Goal: Task Accomplishment & Management: Manage account settings

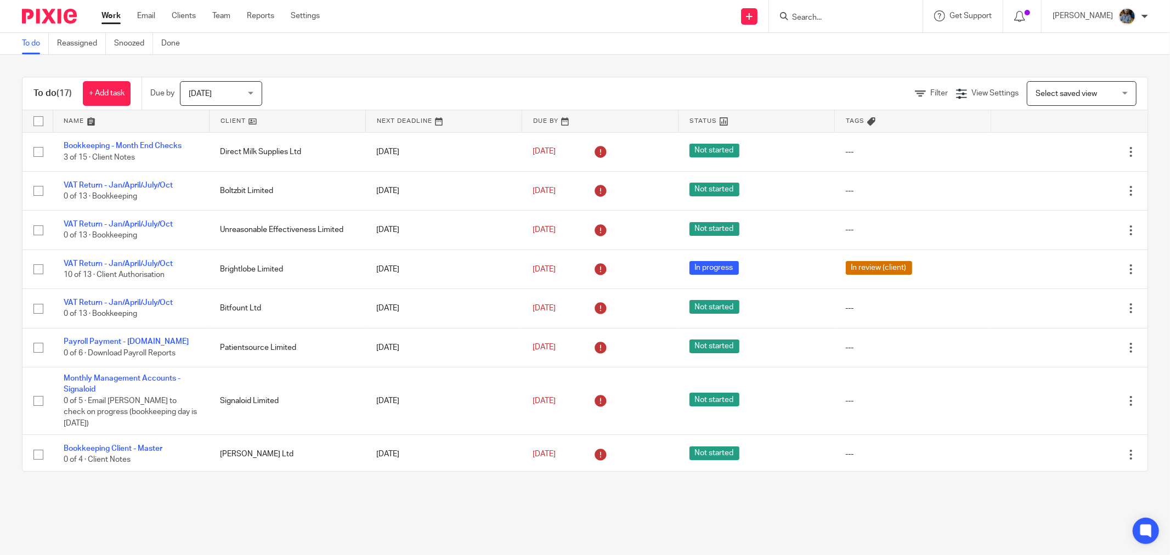
click at [229, 117] on link at bounding box center [288, 121] width 156 height 22
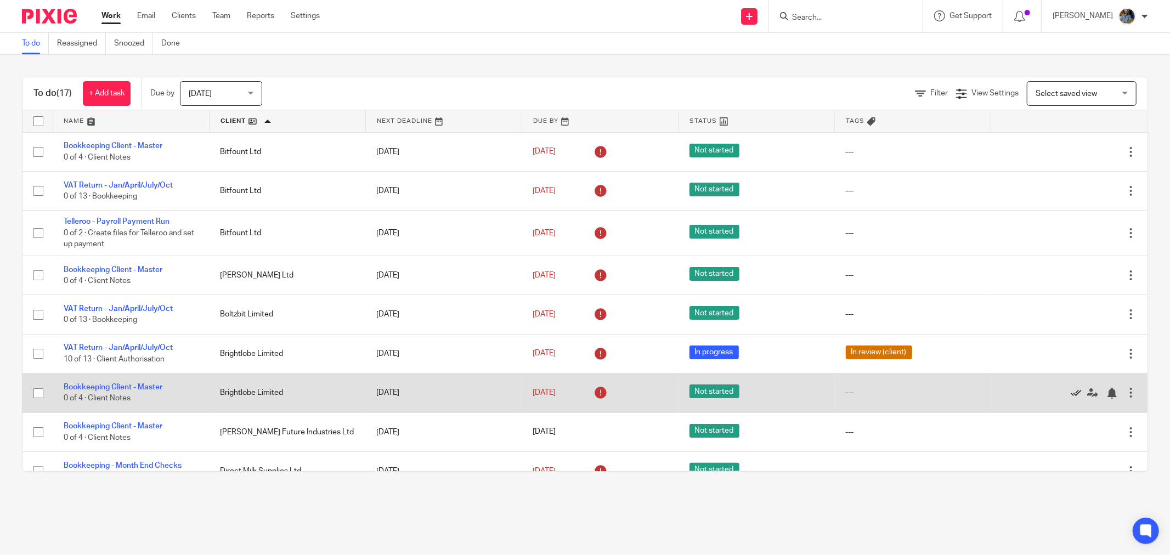
click at [1071, 395] on icon at bounding box center [1076, 393] width 11 height 11
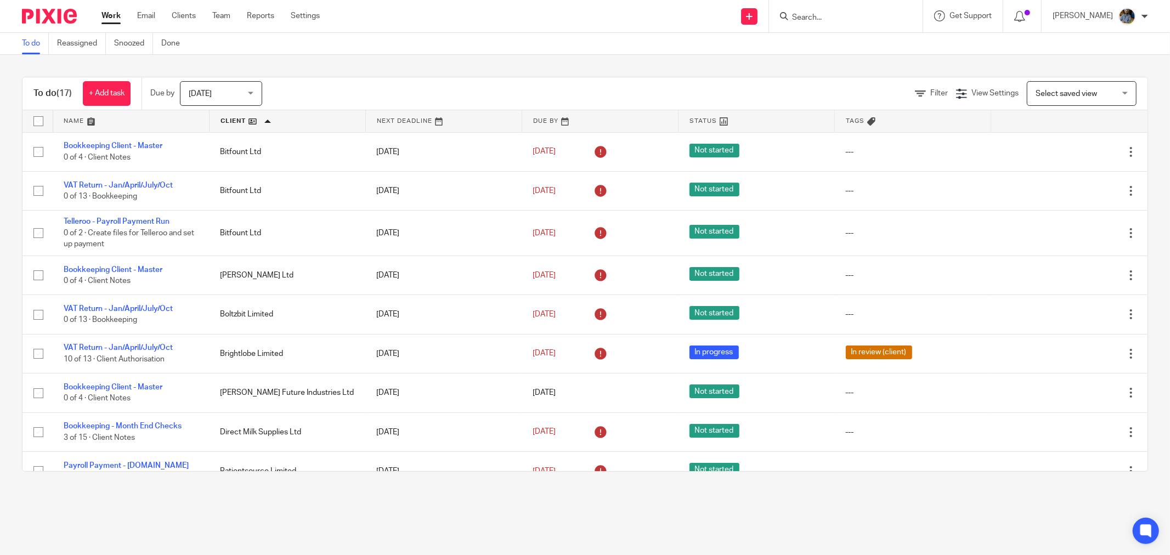
click at [585, 27] on div "Send new email Create task Add client Get Support Contact via email Check our d…" at bounding box center [753, 16] width 834 height 32
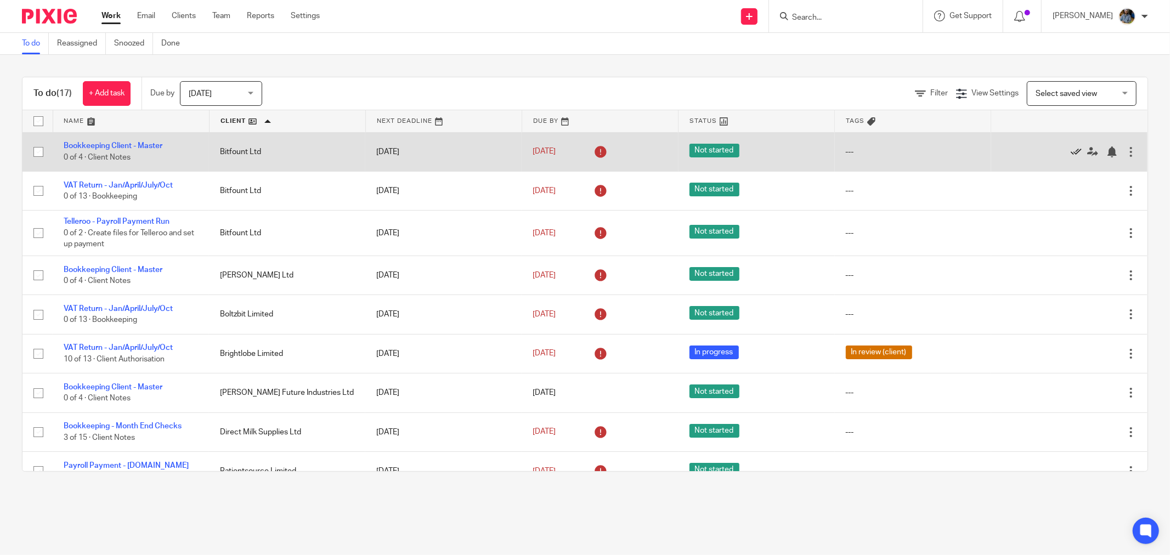
click at [1071, 152] on icon at bounding box center [1076, 151] width 11 height 11
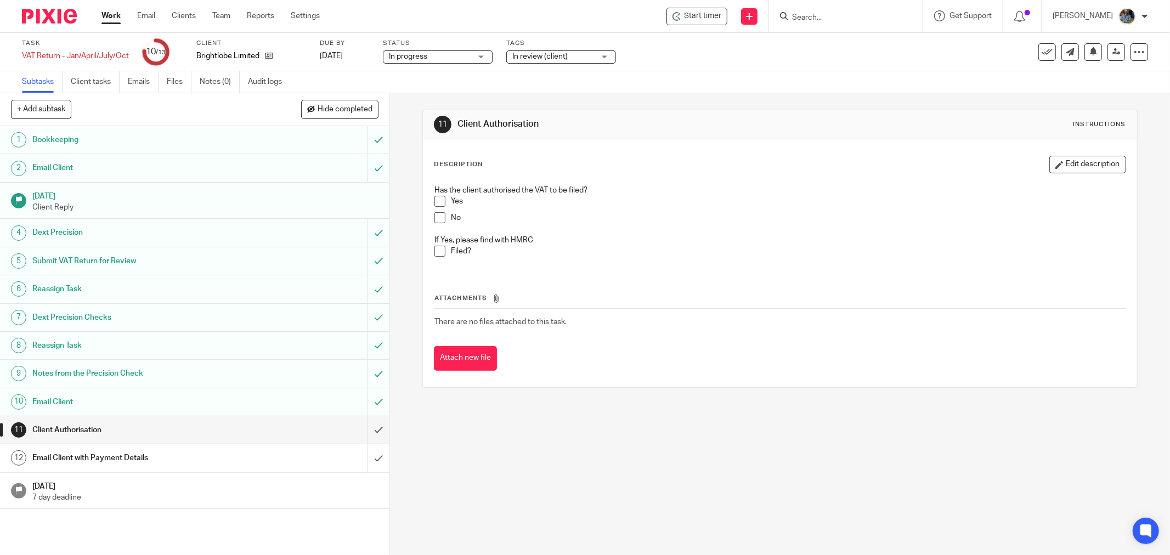
drag, startPoint x: 721, startPoint y: 139, endPoint x: 710, endPoint y: 139, distance: 11.0
click at [719, 139] on div "Description Edit description Has the client authorised the VAT to be filed? Yes…" at bounding box center [780, 263] width 714 height 248
click at [704, 15] on span "Start timer" at bounding box center [702, 16] width 37 height 12
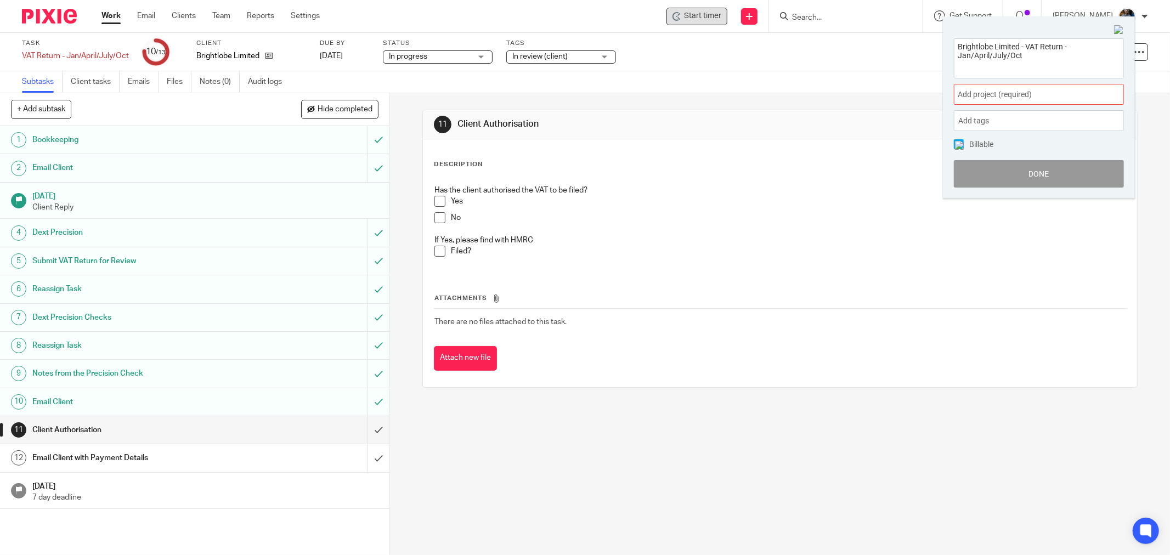
click at [1037, 92] on span "Add project (required) :" at bounding box center [1027, 95] width 138 height 12
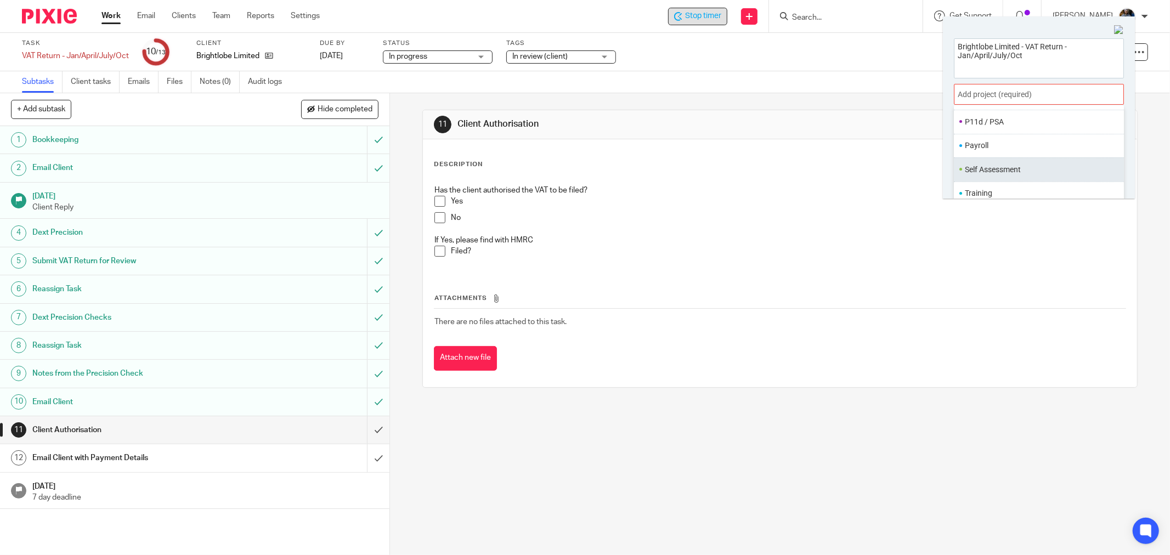
scroll to position [54, 0]
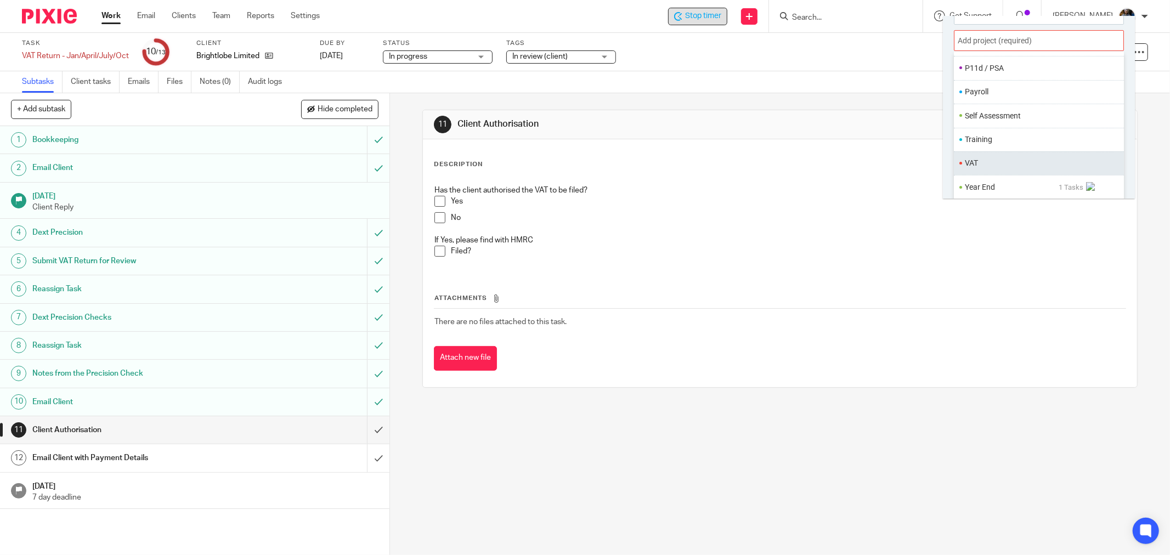
click at [983, 169] on ul "VAT" at bounding box center [1039, 163] width 170 height 24
click at [994, 162] on li "VAT" at bounding box center [1036, 163] width 143 height 12
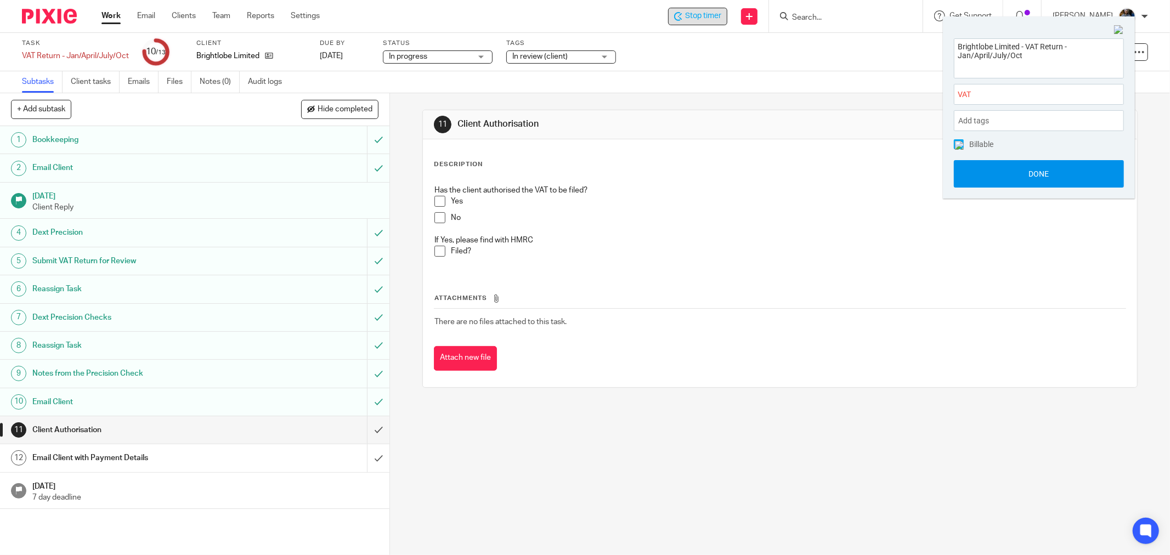
scroll to position [0, 0]
click at [1033, 173] on button "Done" at bounding box center [1039, 173] width 170 height 27
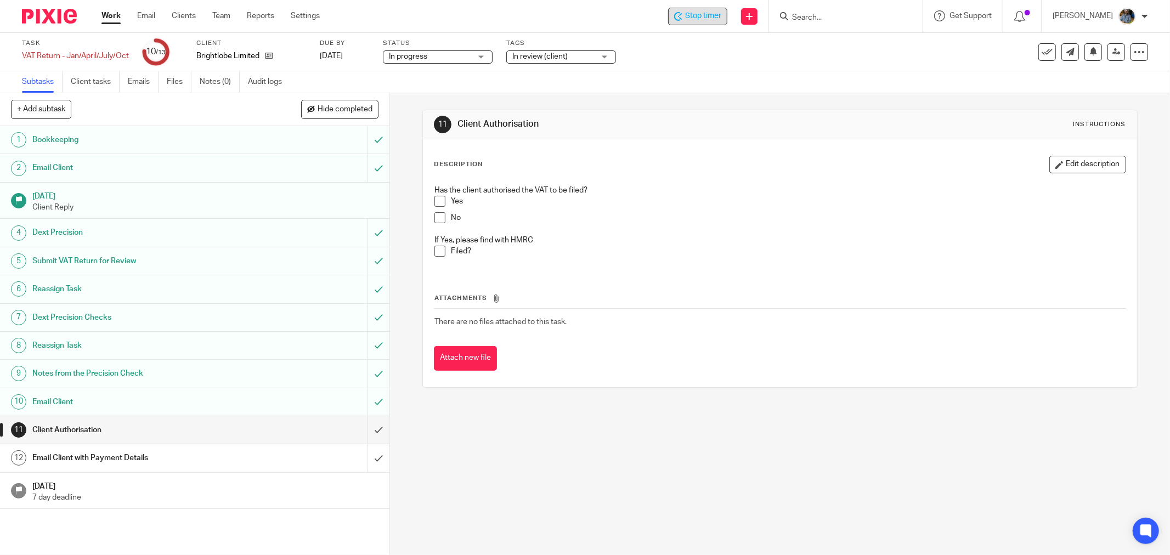
click at [623, 139] on div "Description Edit description Has the client authorised the VAT to be filed? Yes…" at bounding box center [780, 263] width 714 height 248
click at [709, 342] on div "Attachments There are no files attached to this task. Attach new file" at bounding box center [780, 321] width 692 height 100
drag, startPoint x: 716, startPoint y: 354, endPoint x: 514, endPoint y: 31, distance: 381.0
click at [707, 353] on div "Attach new file" at bounding box center [780, 358] width 692 height 25
click at [551, 62] on span "In review (client)" at bounding box center [553, 57] width 82 height 12
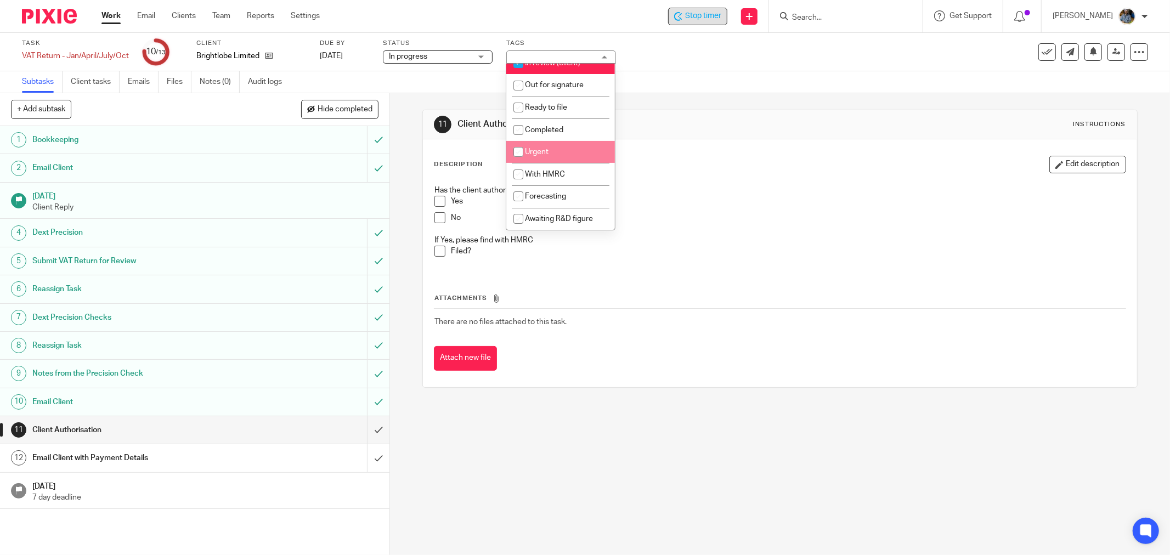
scroll to position [122, 0]
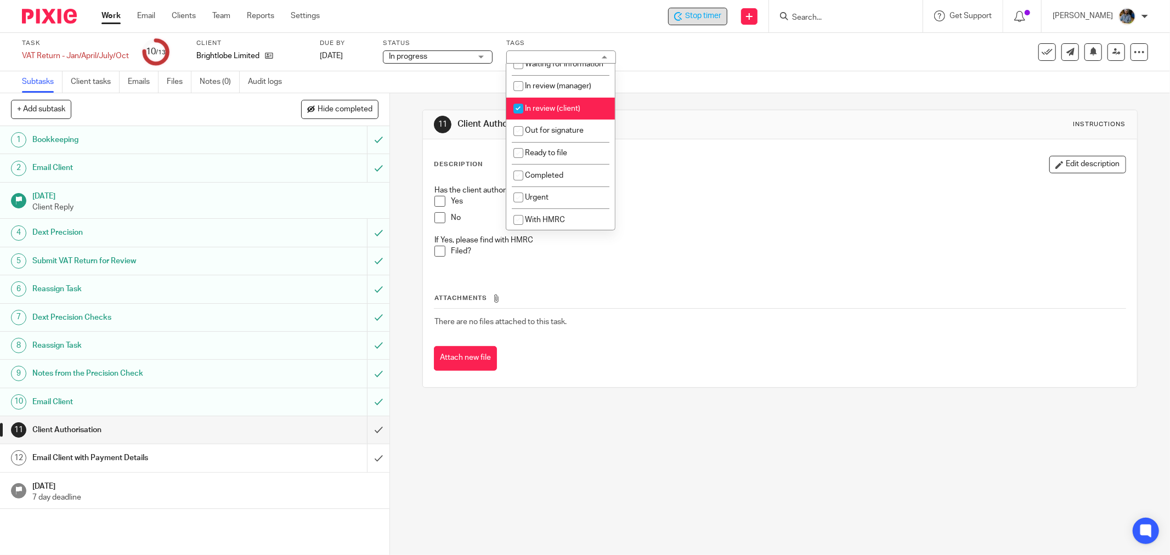
click at [517, 119] on input "checkbox" at bounding box center [518, 108] width 21 height 21
checkbox input "false"
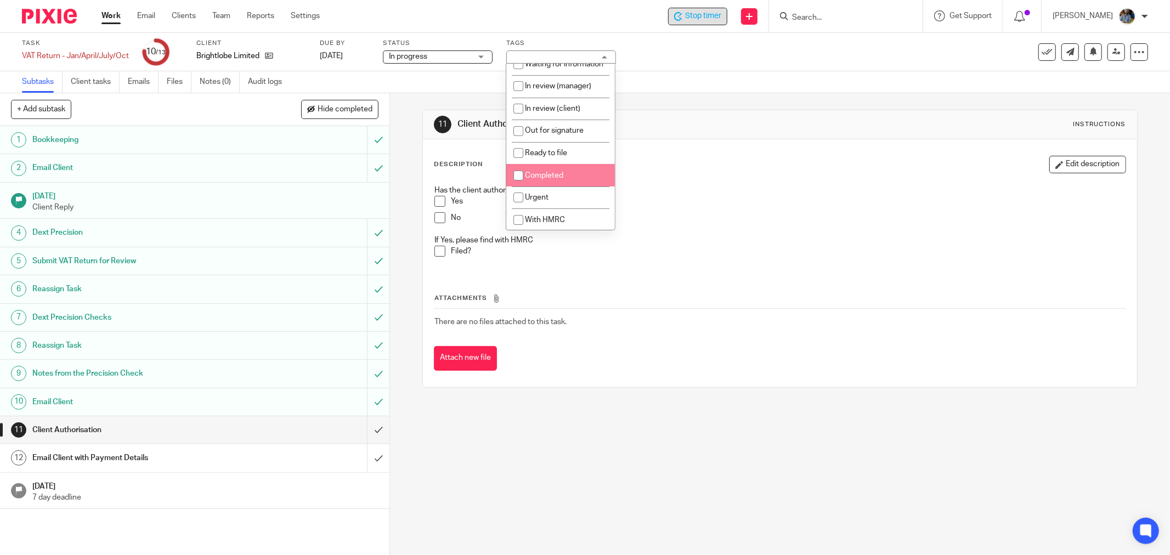
scroll to position [183, 0]
click at [519, 174] on input "checkbox" at bounding box center [518, 174] width 21 height 21
checkbox input "true"
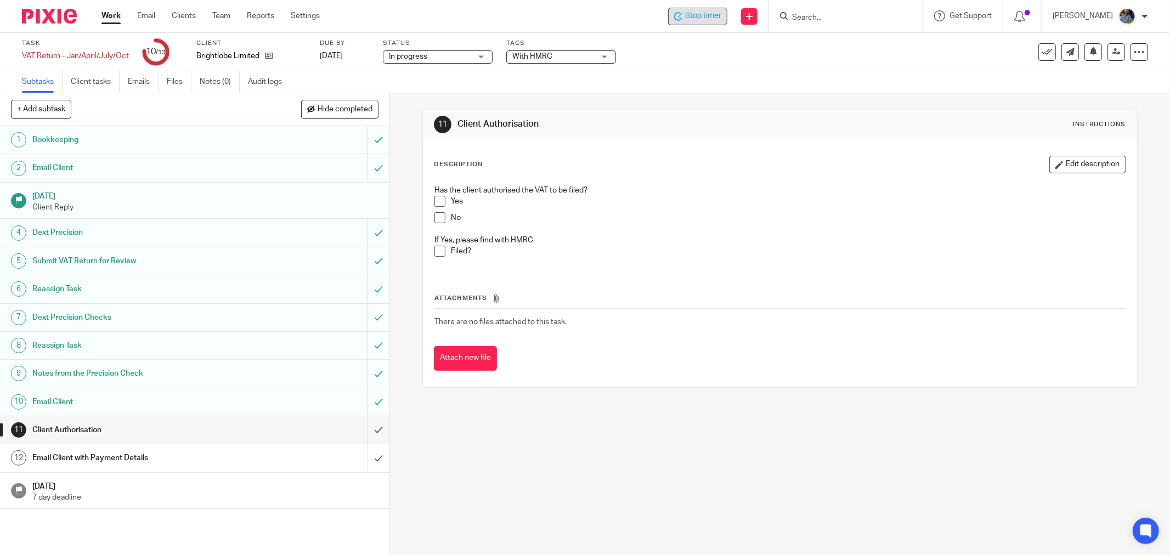
click at [837, 162] on div "Description Edit description" at bounding box center [780, 165] width 692 height 18
click at [1042, 50] on icon at bounding box center [1047, 52] width 11 height 11
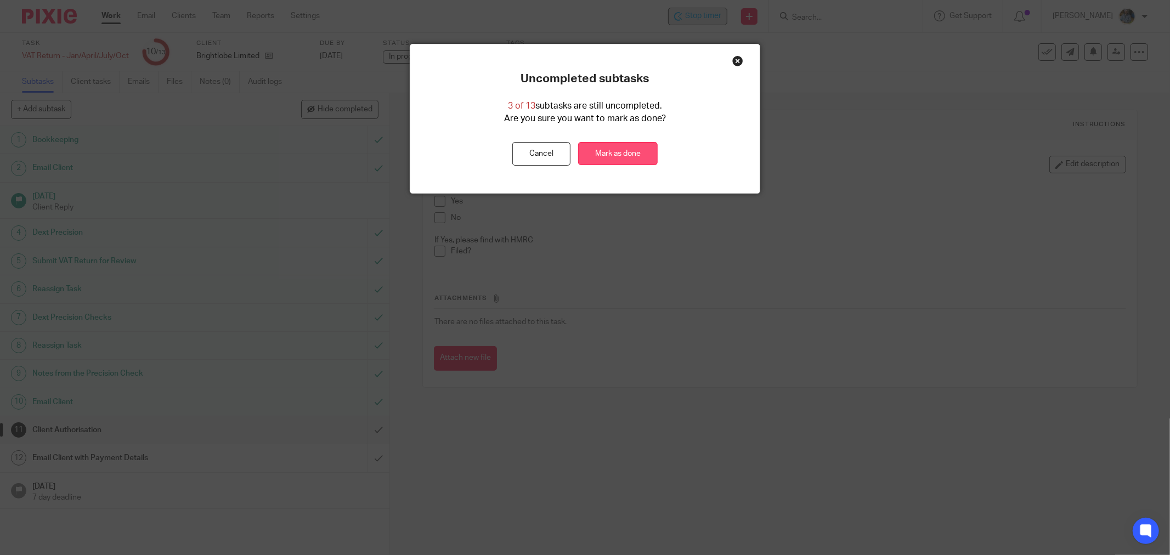
click at [579, 151] on link "Mark as done" at bounding box center [618, 154] width 80 height 24
click at [665, 275] on div "Uncompleted subtasks 3 of 13 subtasks are still uncompleted. Are you sure you w…" at bounding box center [585, 277] width 1170 height 555
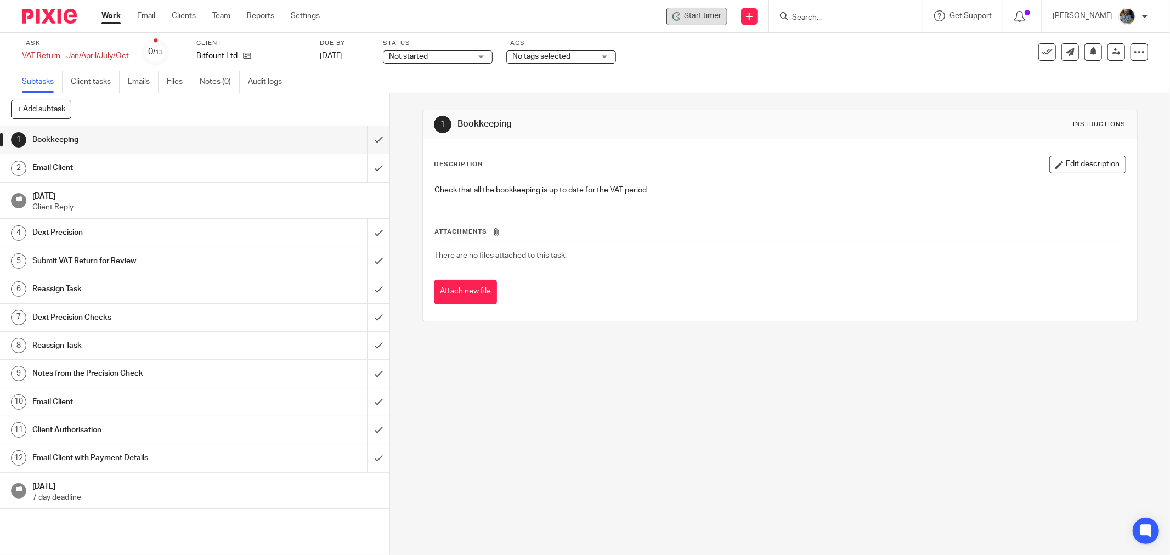
click at [721, 20] on span "Start timer" at bounding box center [702, 16] width 37 height 12
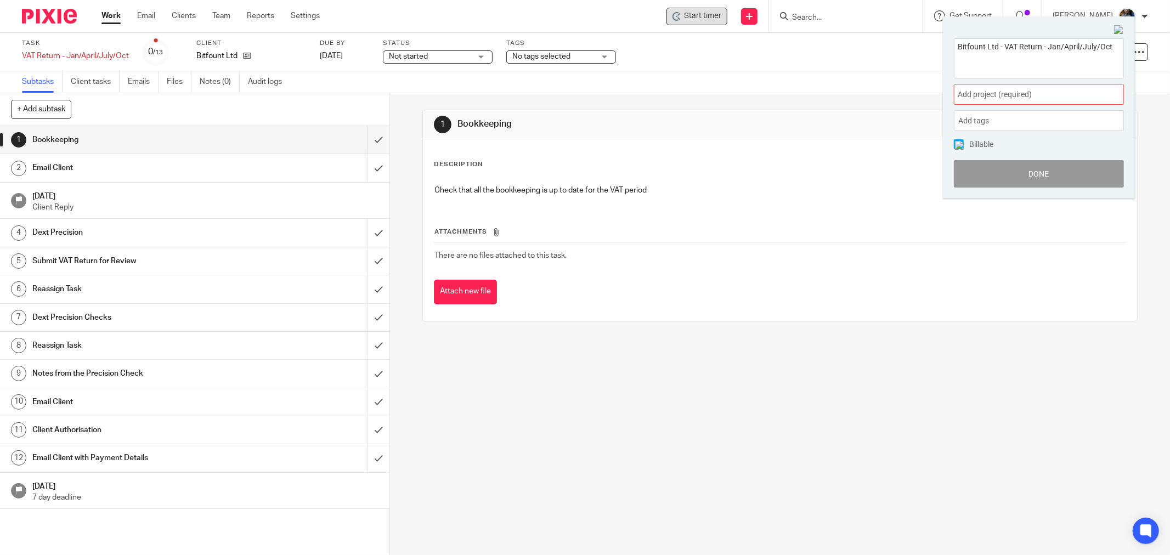
click at [1071, 84] on div "Add project (required) :" at bounding box center [1039, 94] width 170 height 21
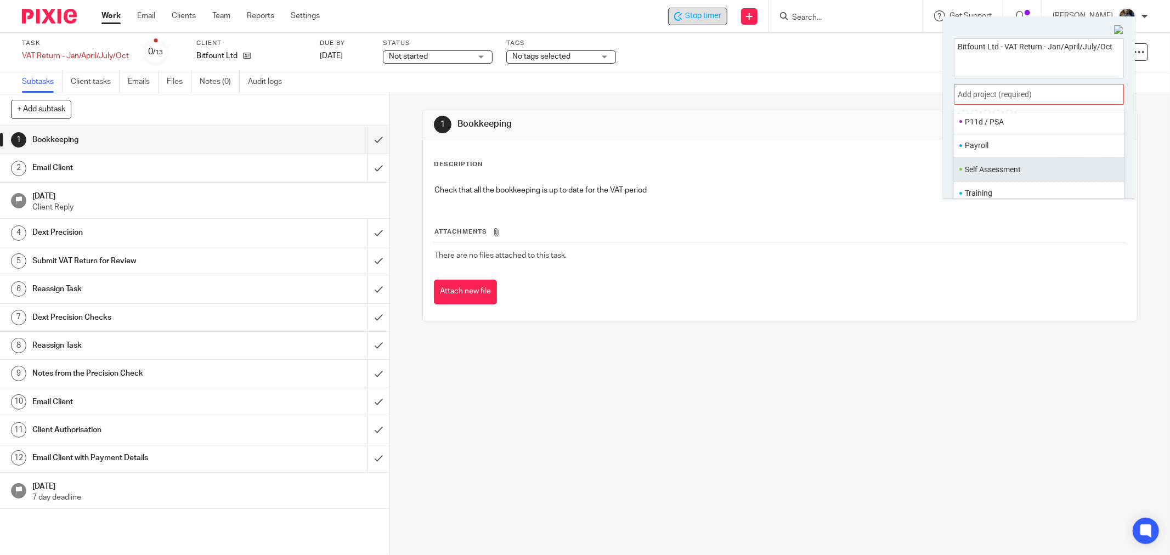
scroll to position [54, 0]
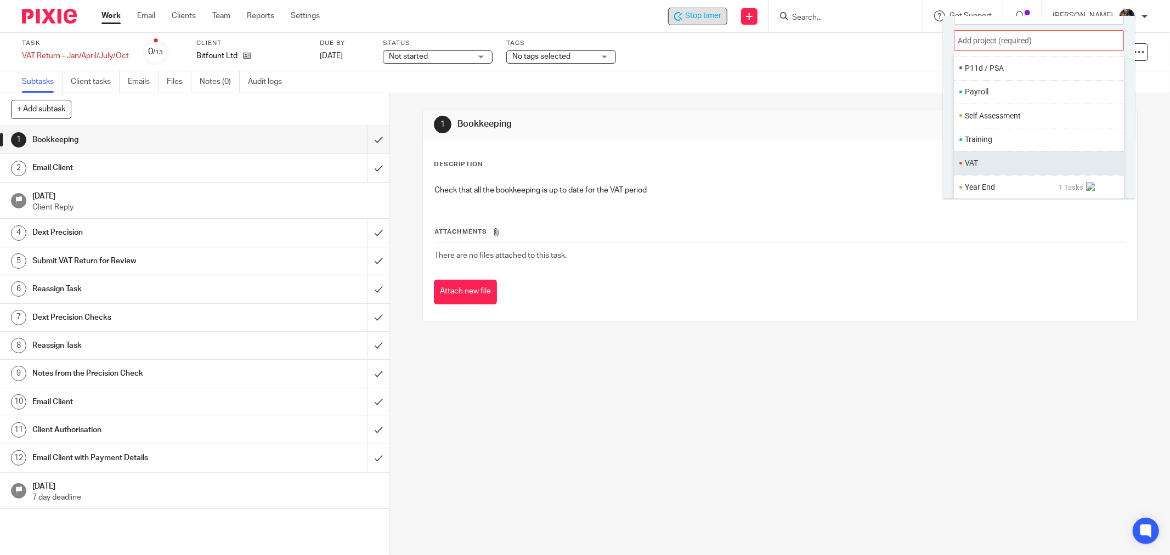
click at [989, 162] on li "VAT" at bounding box center [1036, 163] width 143 height 12
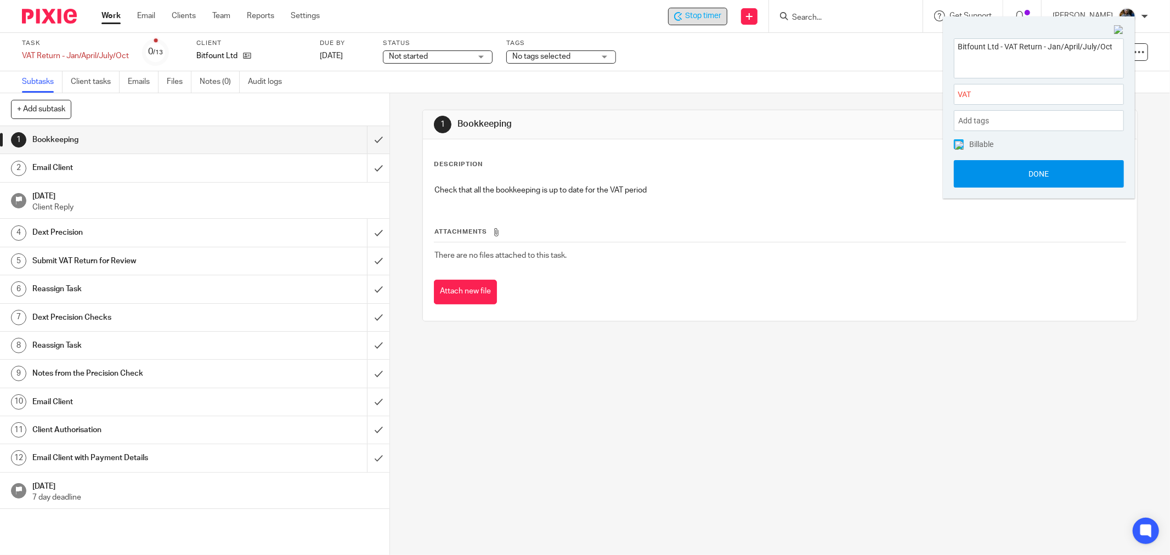
click at [1040, 173] on button "Done" at bounding box center [1039, 173] width 170 height 27
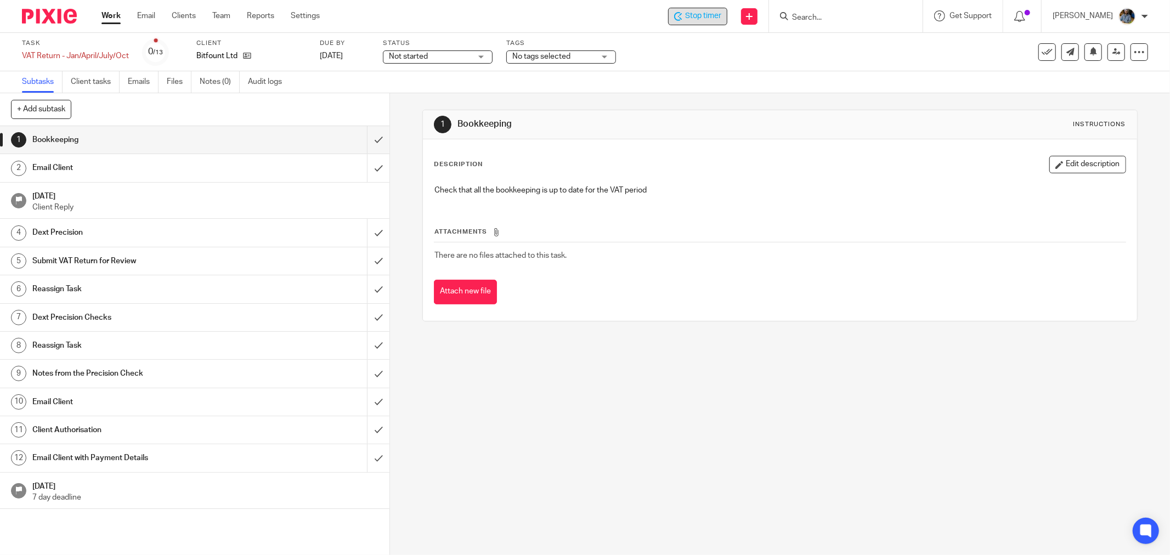
drag, startPoint x: 746, startPoint y: 157, endPoint x: 410, endPoint y: 45, distance: 353.9
click at [744, 156] on div "Description Edit description" at bounding box center [780, 165] width 692 height 18
drag, startPoint x: 629, startPoint y: 163, endPoint x: 615, endPoint y: 150, distance: 19.4
click at [628, 163] on div "Description Edit description" at bounding box center [780, 165] width 692 height 18
